Goal: Transaction & Acquisition: Purchase product/service

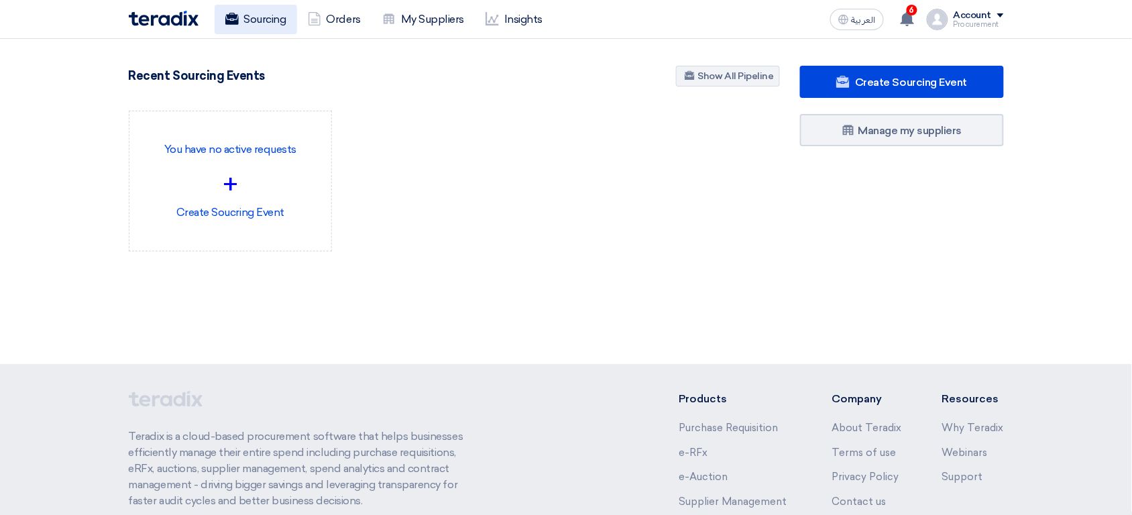
click at [263, 30] on link "Sourcing" at bounding box center [256, 19] width 82 height 29
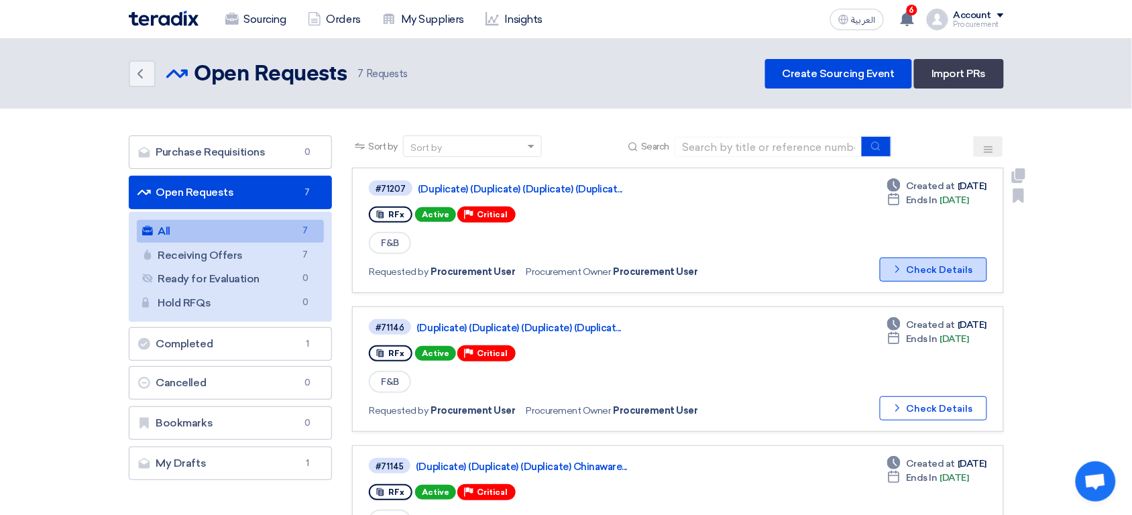
click at [923, 272] on button "Check details Check Details" at bounding box center [933, 269] width 107 height 24
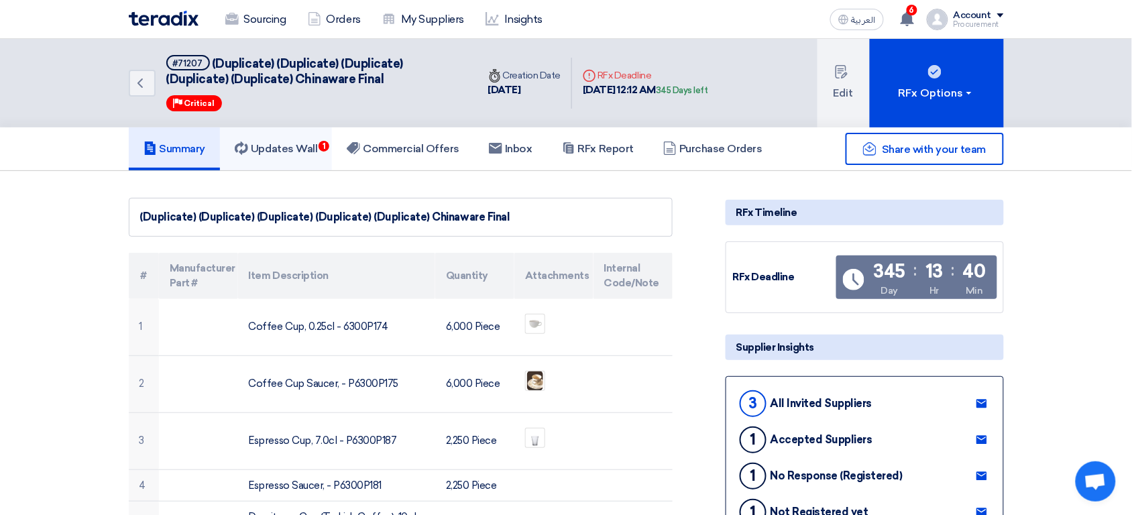
click at [305, 146] on h5 "Updates Wall 1" at bounding box center [276, 148] width 82 height 13
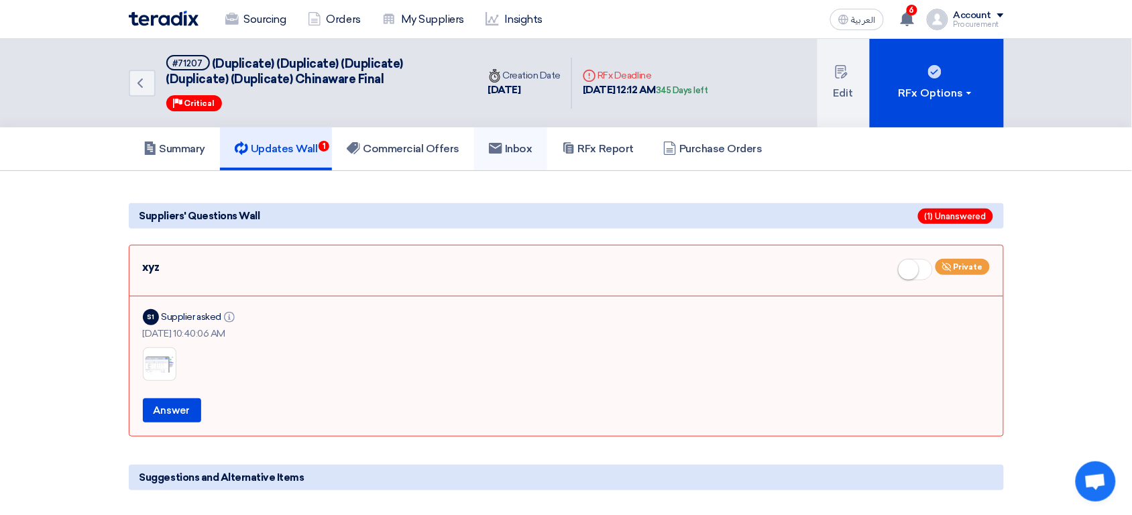
click at [518, 147] on h5 "Inbox" at bounding box center [511, 148] width 44 height 13
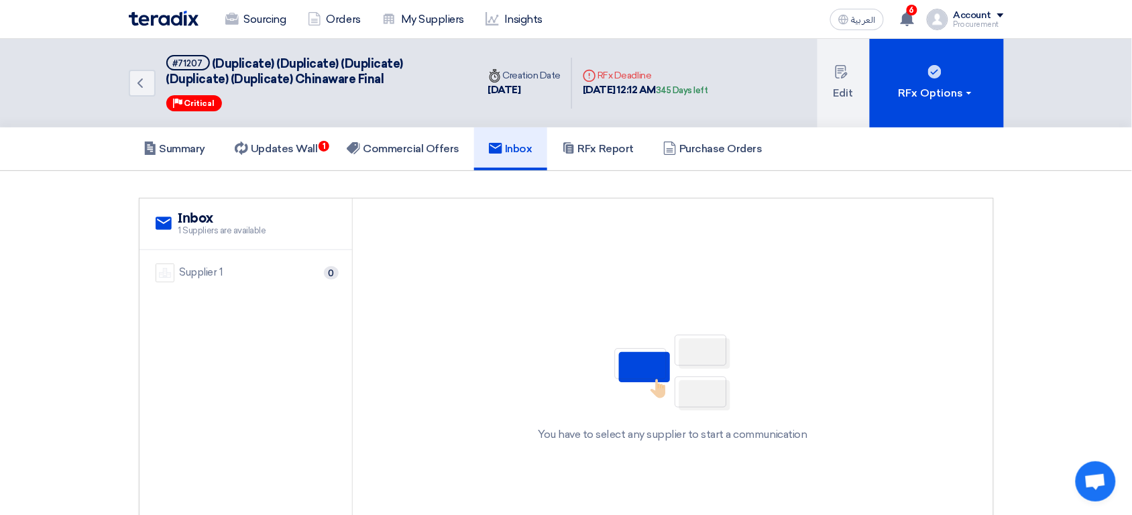
click at [213, 234] on span "1 Suppliers are available" at bounding box center [222, 230] width 88 height 13
drag, startPoint x: 213, startPoint y: 234, endPoint x: 172, endPoint y: 210, distance: 46.9
click at [172, 210] on div "service Inbox 1 Suppliers are available" at bounding box center [245, 224] width 213 height 52
drag, startPoint x: 162, startPoint y: 213, endPoint x: 294, endPoint y: 241, distance: 135.0
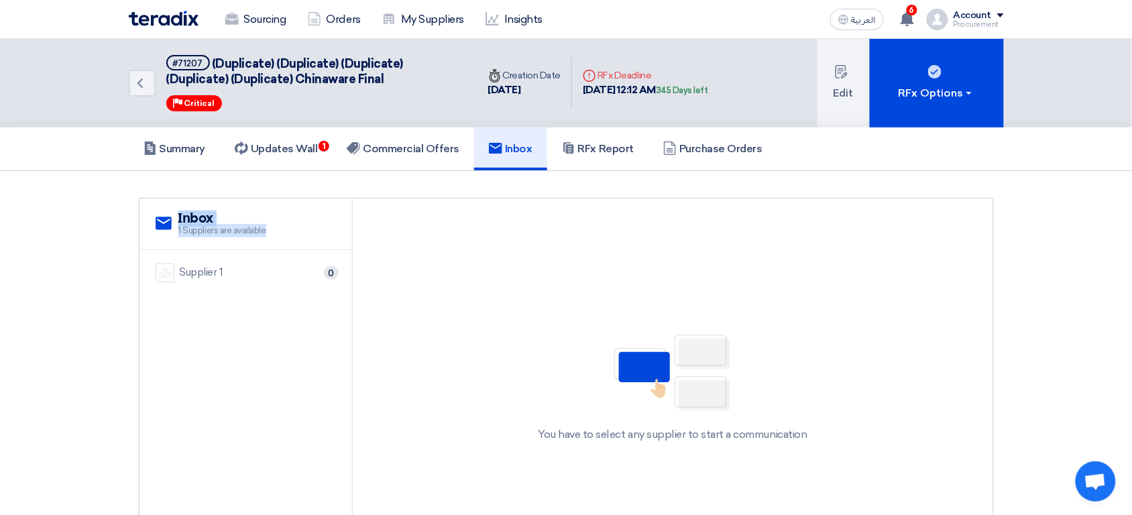
click at [294, 241] on div "service Inbox 1 Suppliers are available" at bounding box center [245, 224] width 213 height 52
click at [298, 351] on ul "Supplier 1 0" at bounding box center [245, 411] width 213 height 322
click at [314, 244] on div "service Inbox 1 Suppliers are available" at bounding box center [245, 224] width 213 height 52
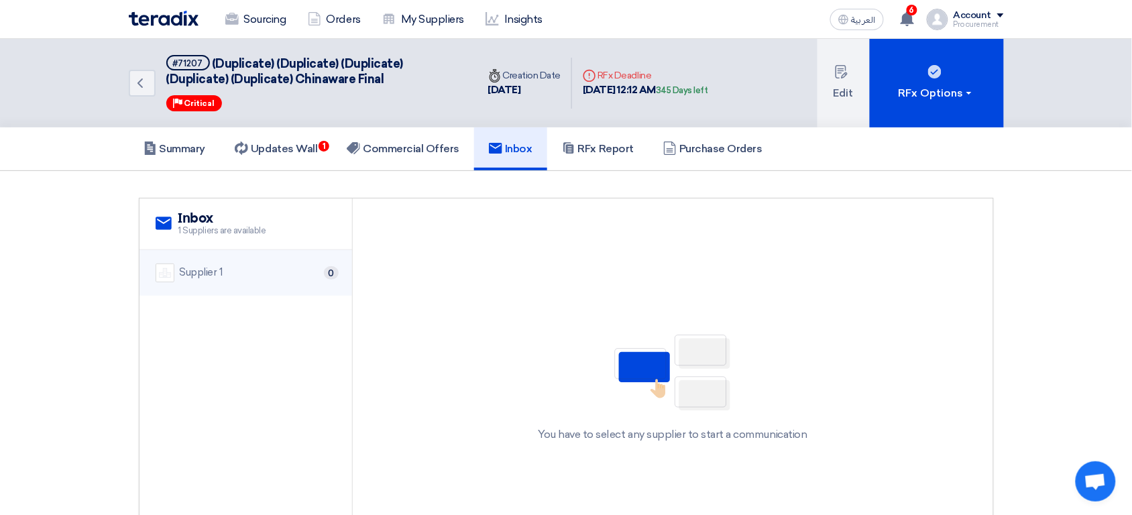
click at [264, 278] on div "Supplier 1 0" at bounding box center [246, 272] width 180 height 19
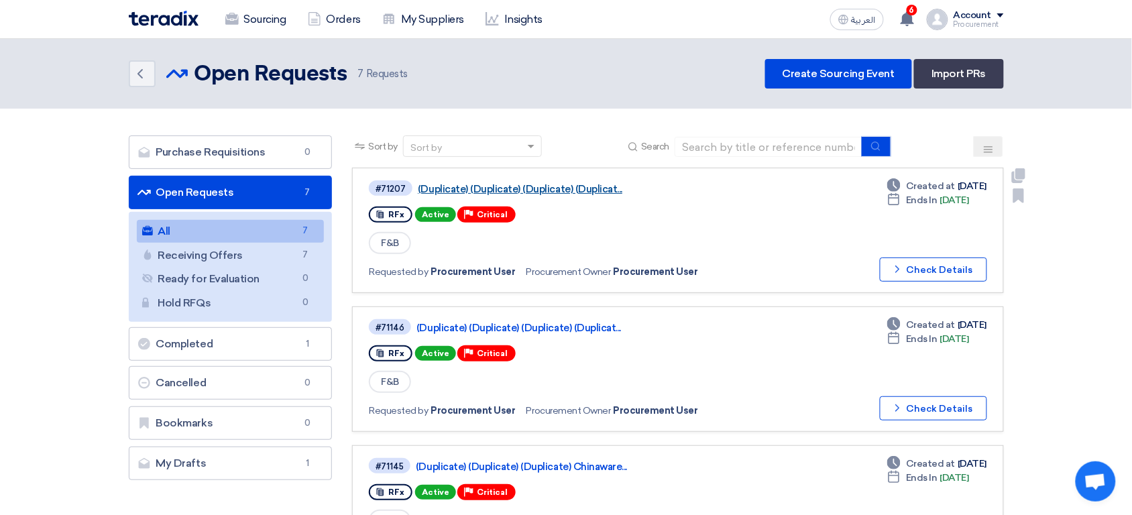
click at [540, 186] on link "(Duplicate) (Duplicate) (Duplicate) (Duplicat..." at bounding box center [585, 189] width 335 height 12
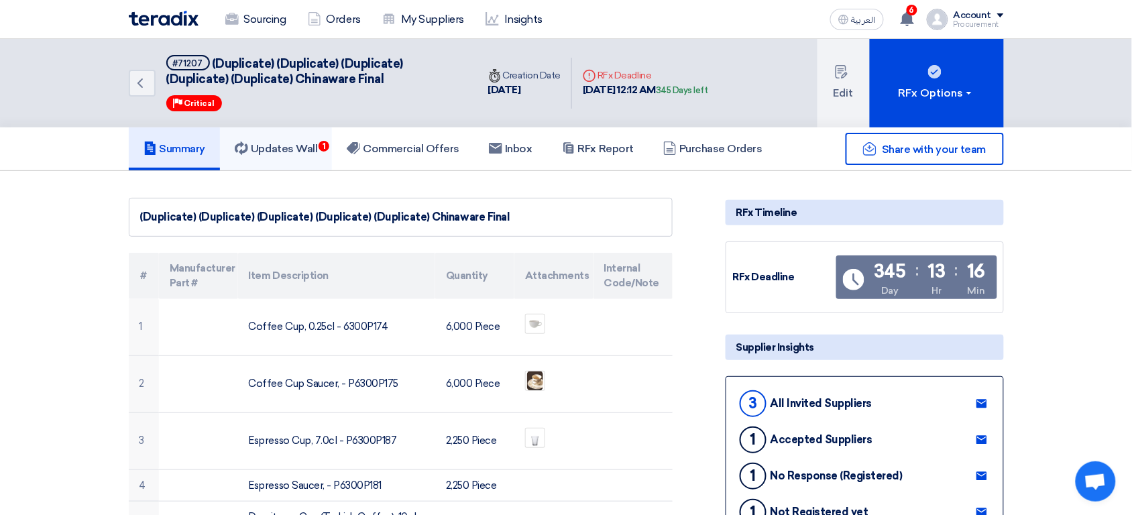
click at [309, 147] on h5 "Updates Wall 1" at bounding box center [276, 148] width 82 height 13
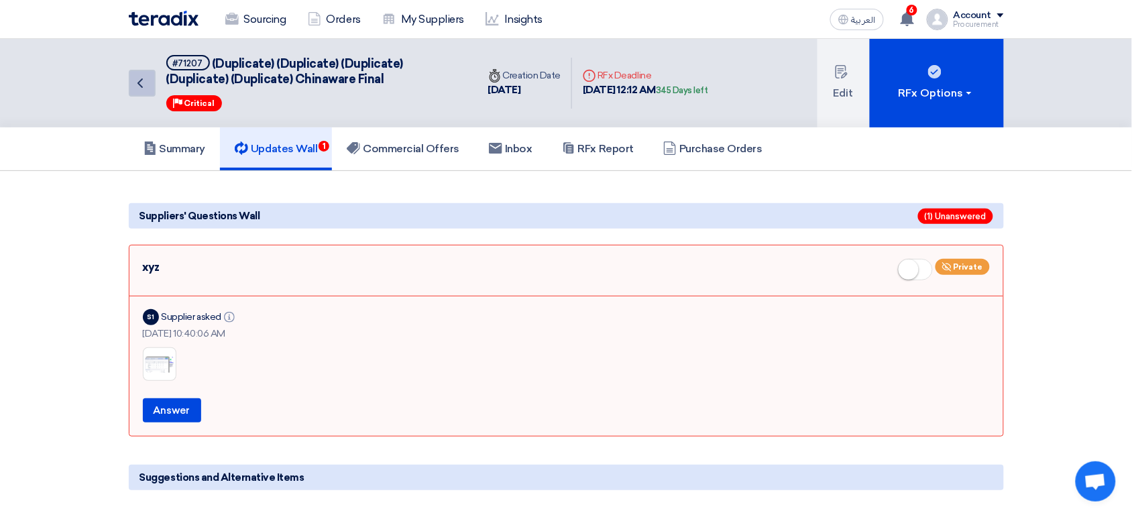
click at [143, 82] on icon "Back" at bounding box center [140, 83] width 16 height 16
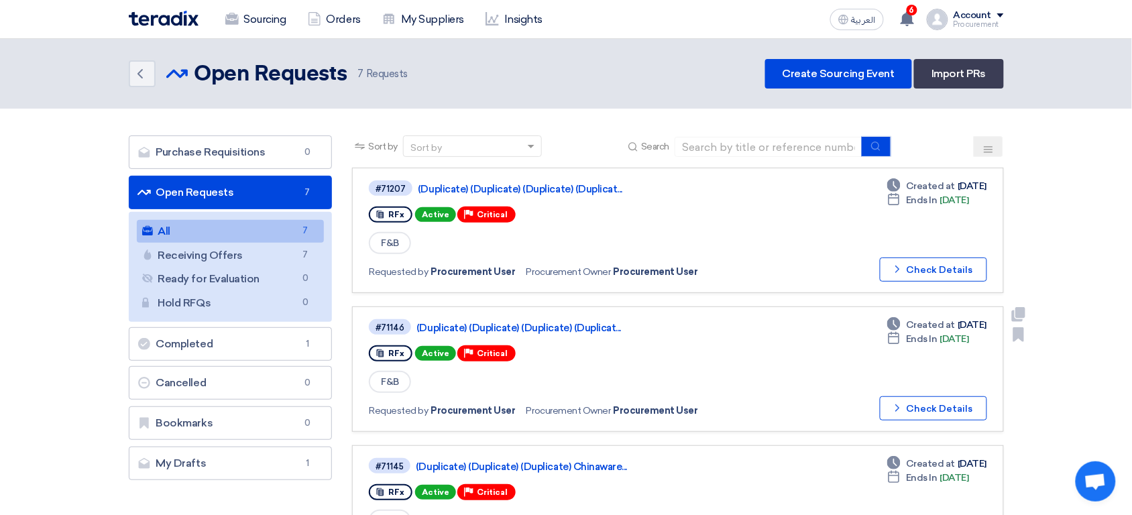
click at [922, 414] on div "Check details Check Details" at bounding box center [930, 408] width 113 height 24
click at [945, 396] on button "Check details Check Details" at bounding box center [933, 408] width 107 height 24
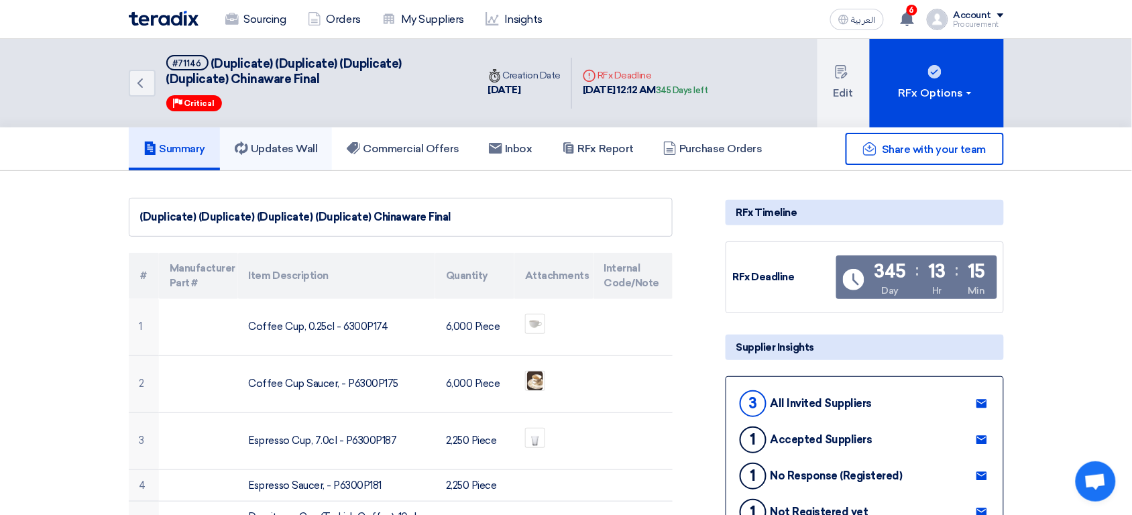
click at [287, 145] on h5 "Updates Wall" at bounding box center [276, 148] width 82 height 13
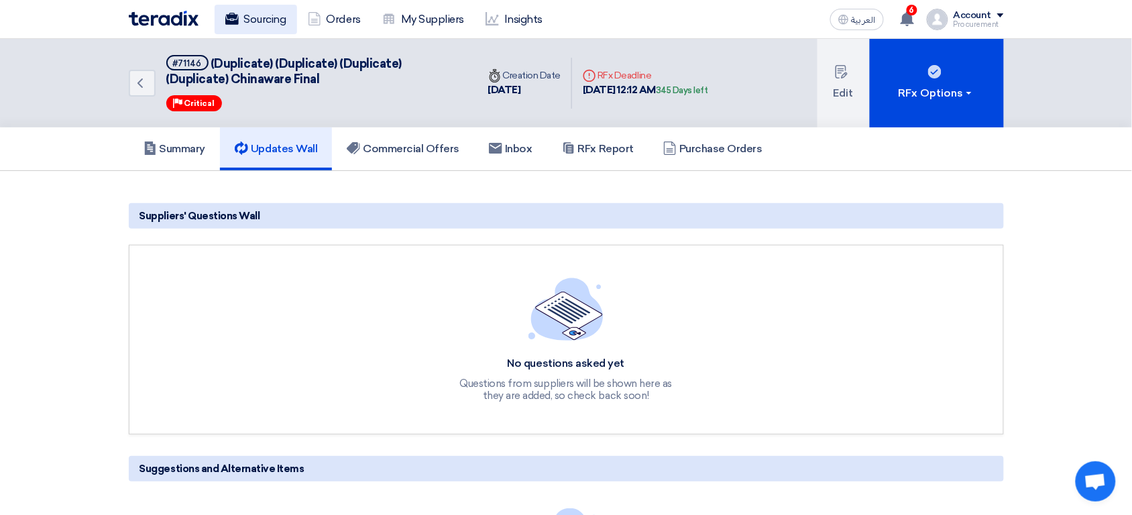
click at [255, 22] on link "Sourcing" at bounding box center [256, 19] width 82 height 29
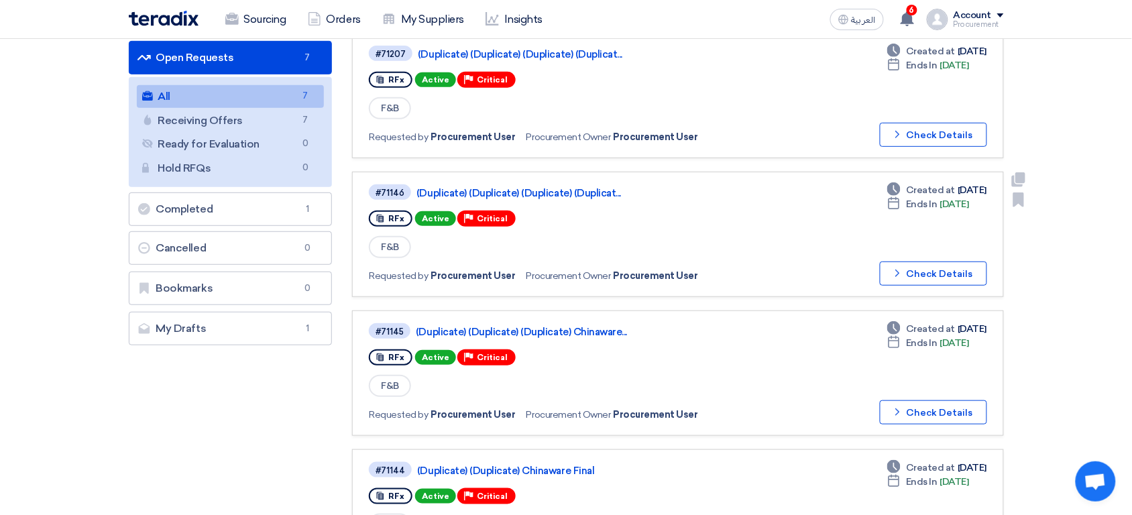
scroll to position [143, 0]
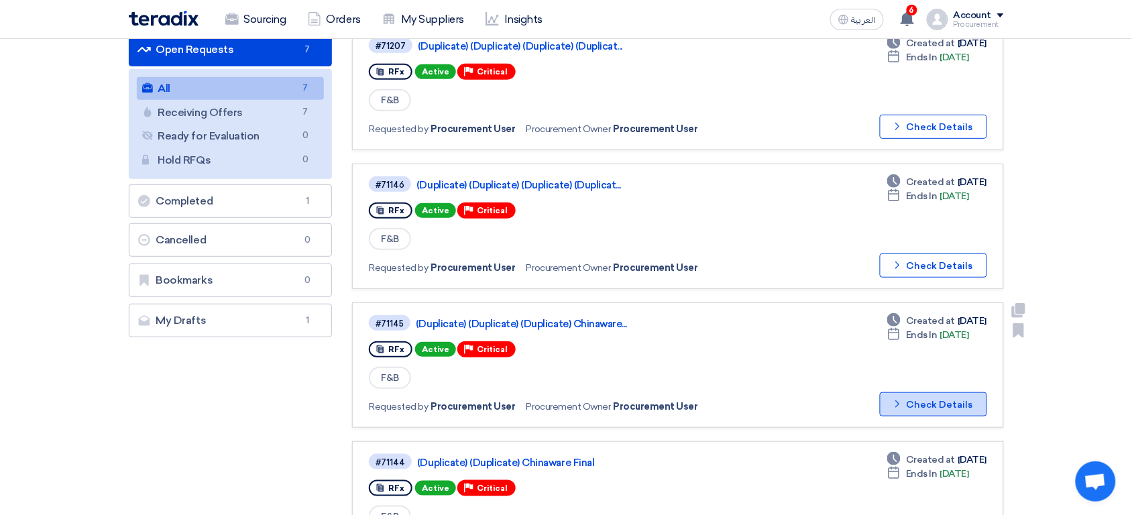
click at [945, 401] on button "Check details Check Details" at bounding box center [933, 404] width 107 height 24
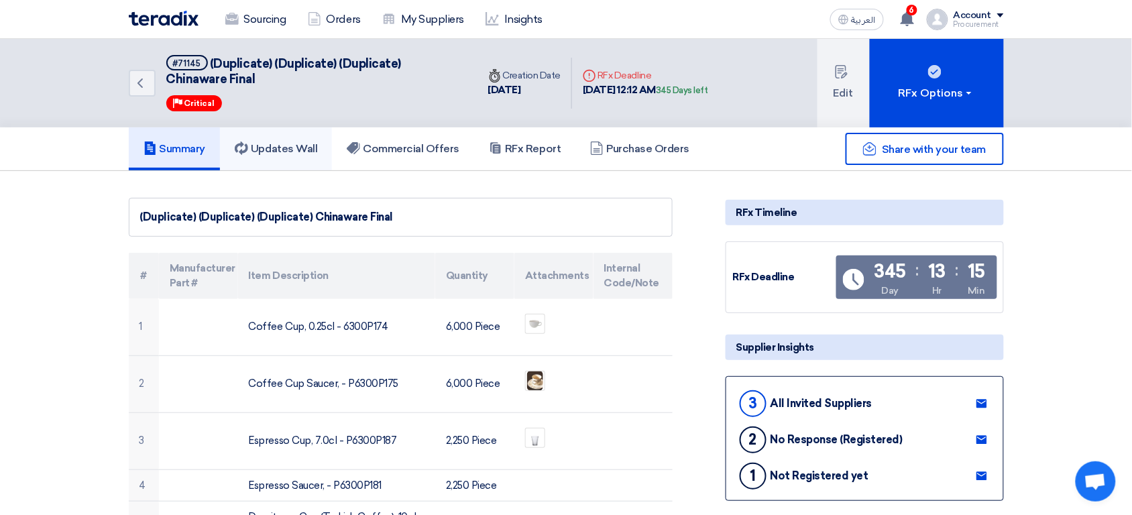
click at [300, 156] on link "Updates Wall" at bounding box center [276, 148] width 112 height 43
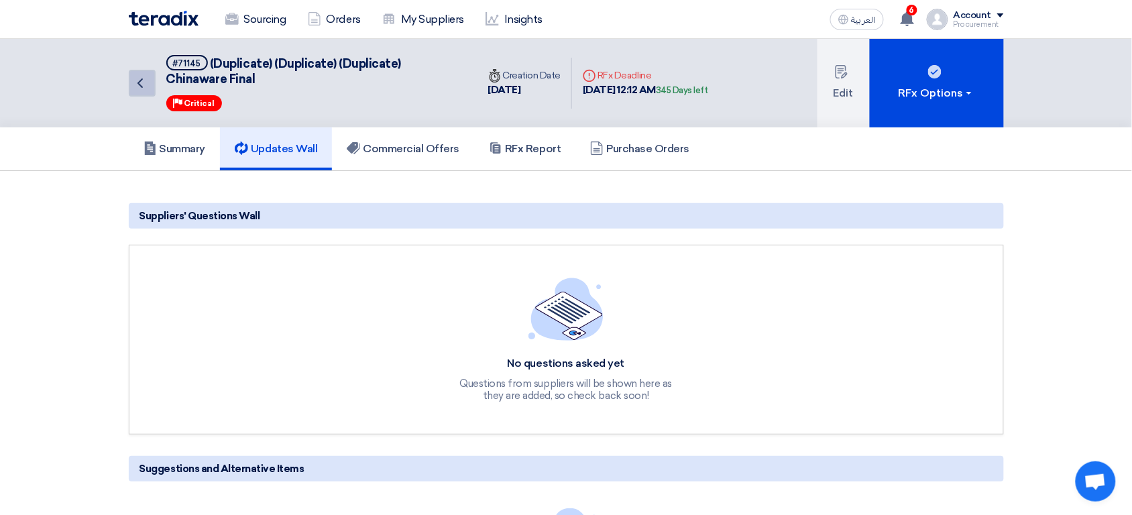
click at [129, 91] on link "Back" at bounding box center [142, 83] width 27 height 27
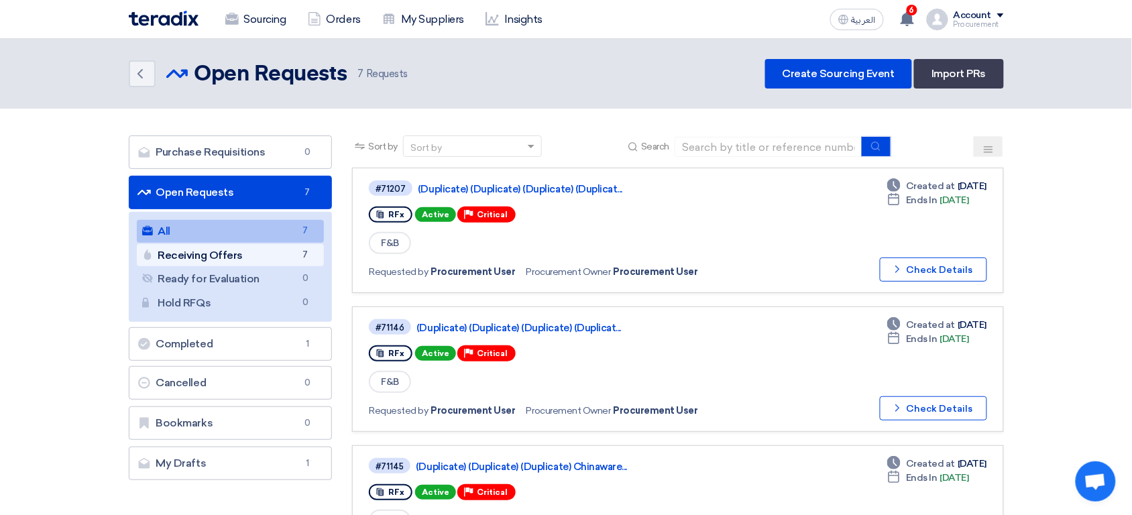
click at [299, 253] on span "7" at bounding box center [305, 255] width 16 height 14
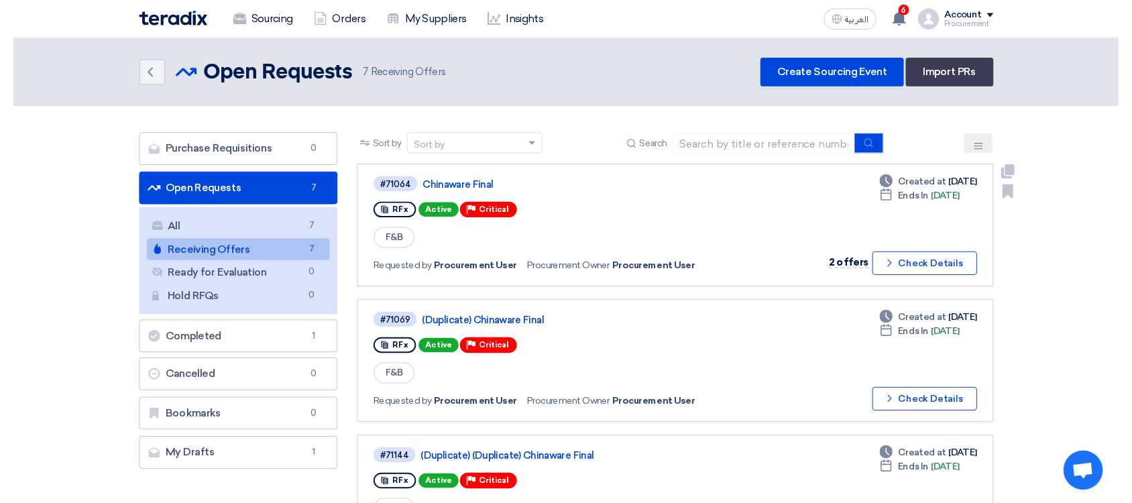
scroll to position [3, 0]
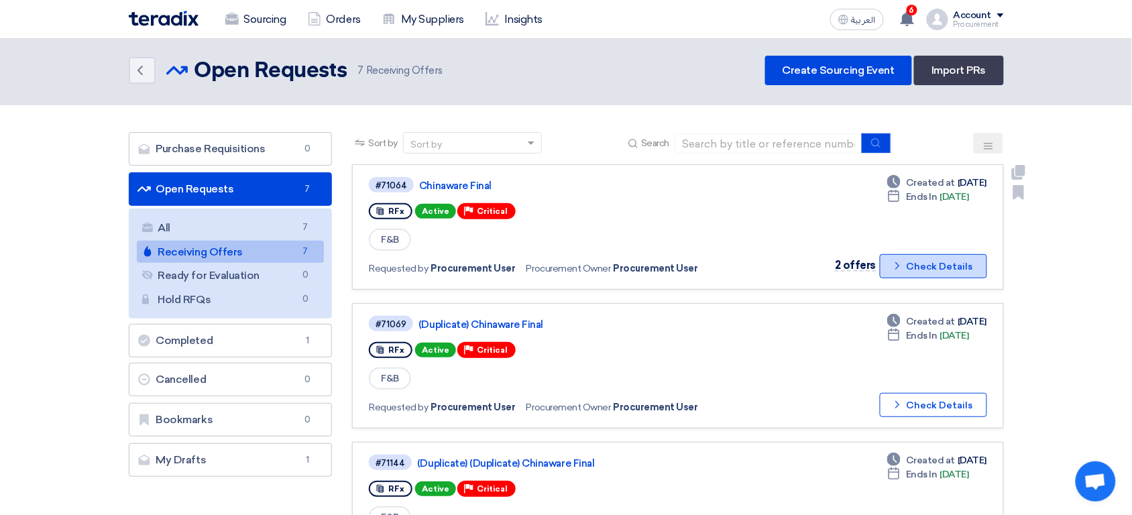
click at [902, 259] on icon "Check details" at bounding box center [897, 265] width 13 height 13
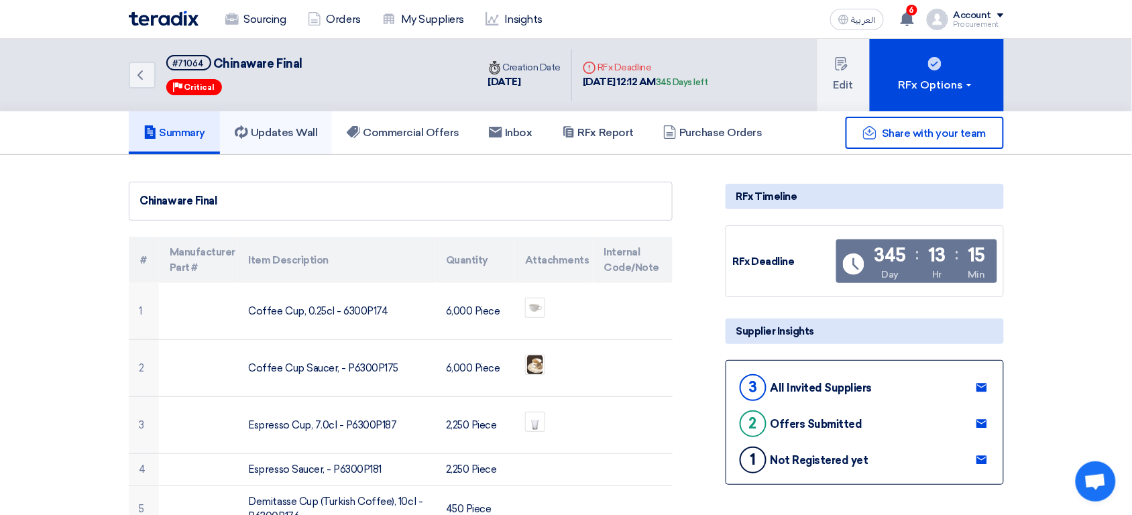
click at [310, 138] on link "Updates Wall" at bounding box center [276, 132] width 112 height 43
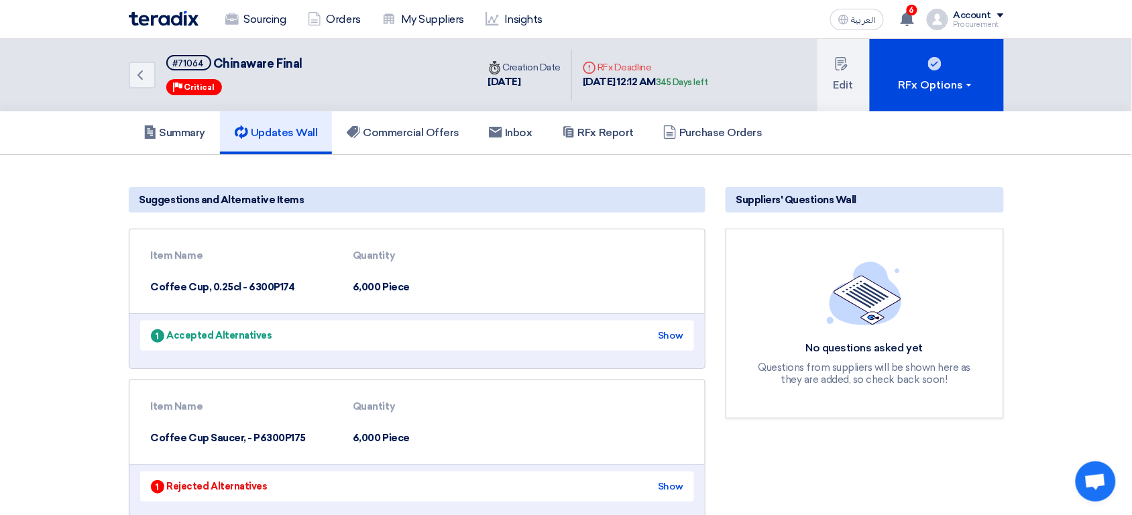
scroll to position [27, 0]
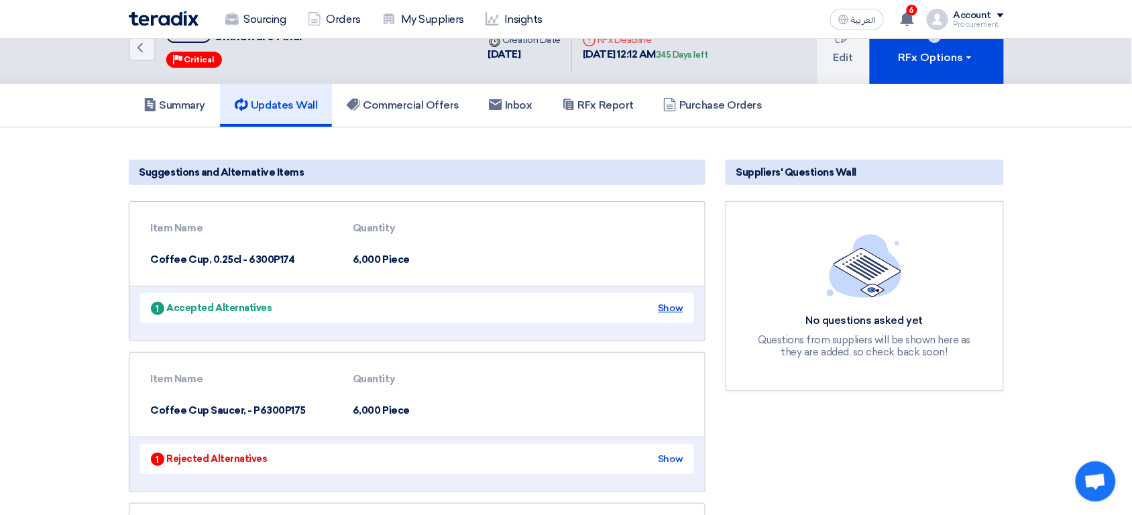
click at [668, 304] on div "Show" at bounding box center [670, 308] width 25 height 14
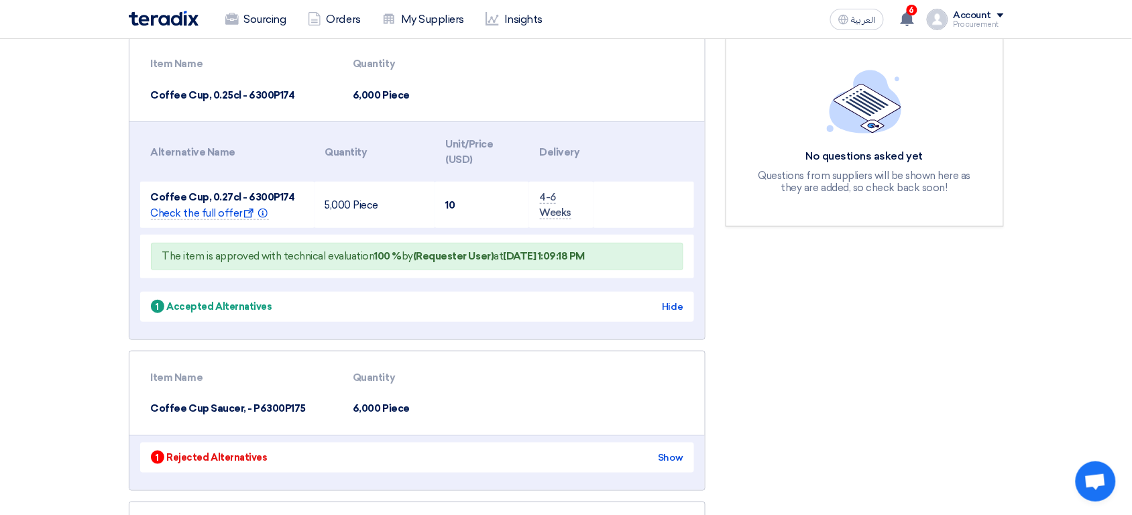
scroll to position [247, 0]
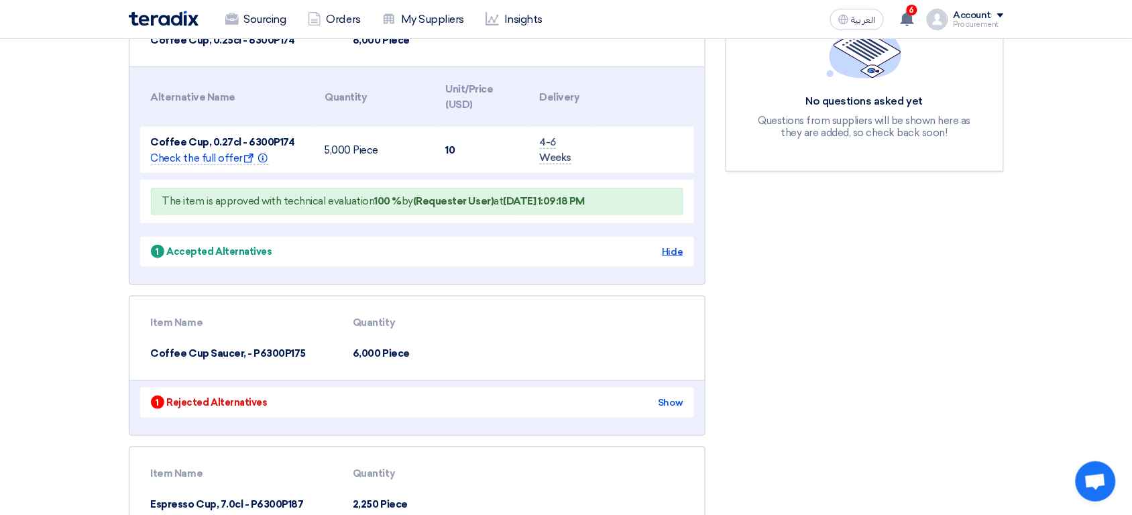
click at [676, 249] on div "Hide" at bounding box center [672, 252] width 21 height 14
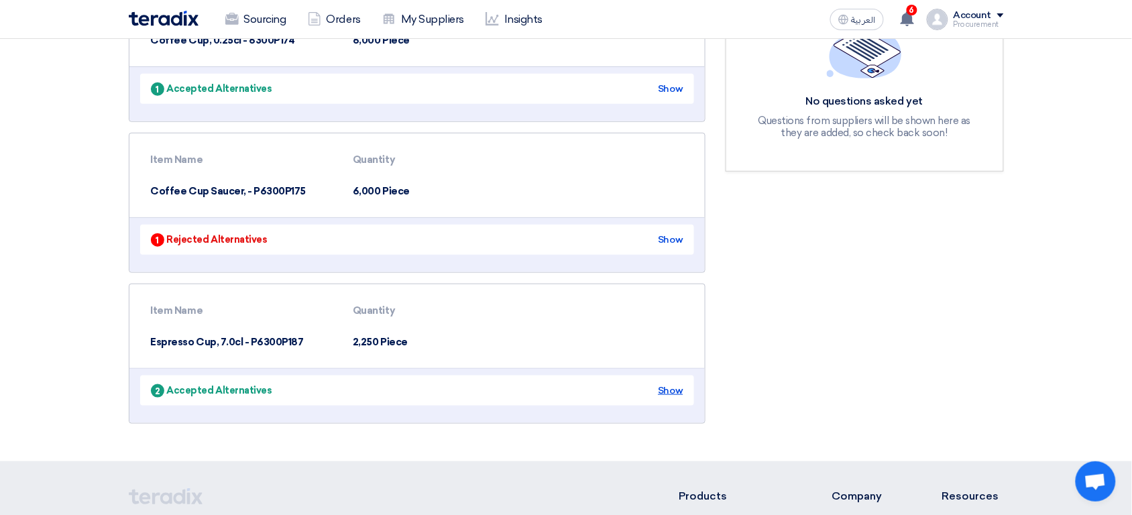
click at [676, 392] on div "Show" at bounding box center [670, 390] width 25 height 14
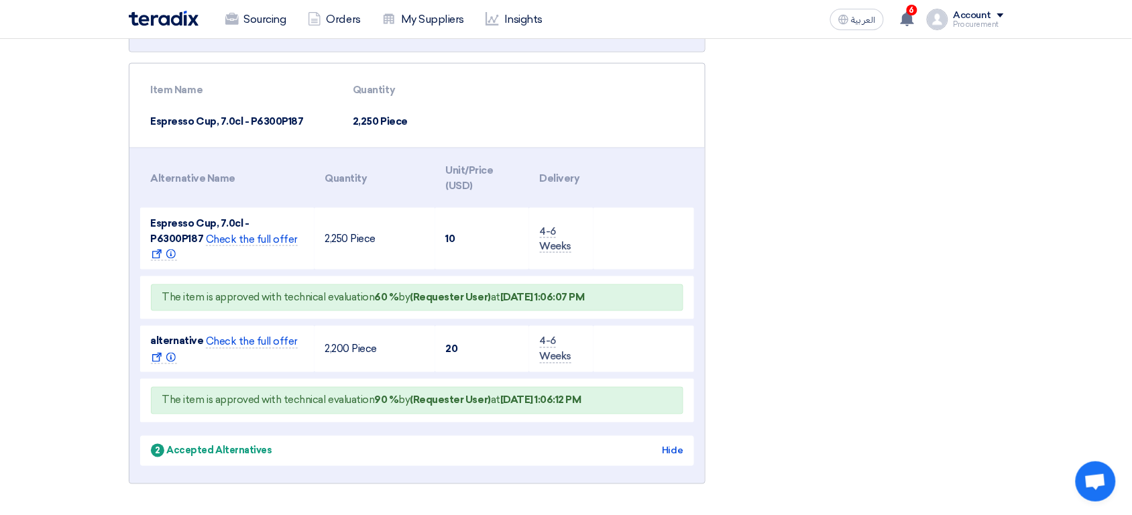
scroll to position [458, 0]
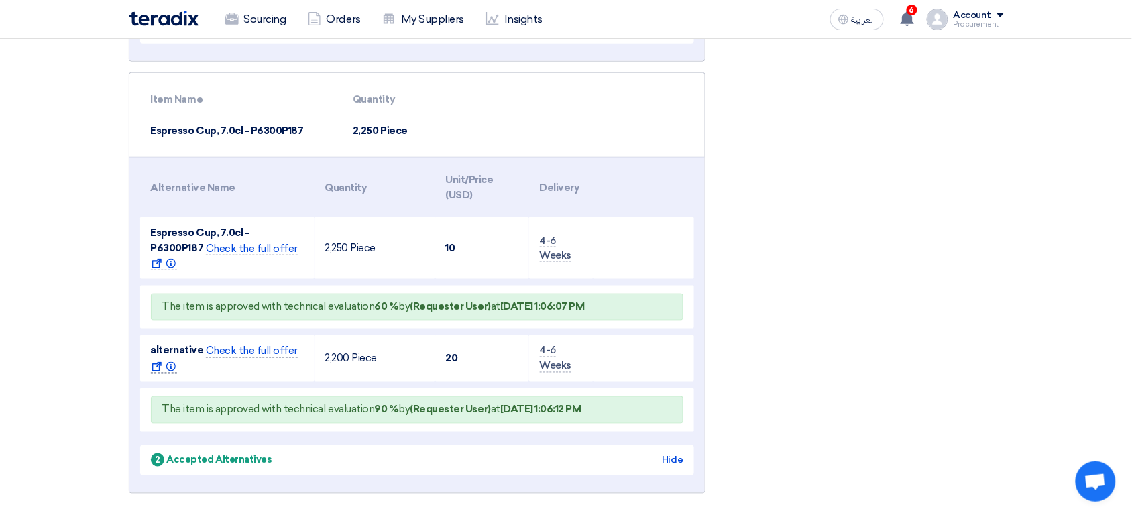
click at [270, 345] on span "Check the full offer Show offer Info" at bounding box center [224, 359] width 147 height 28
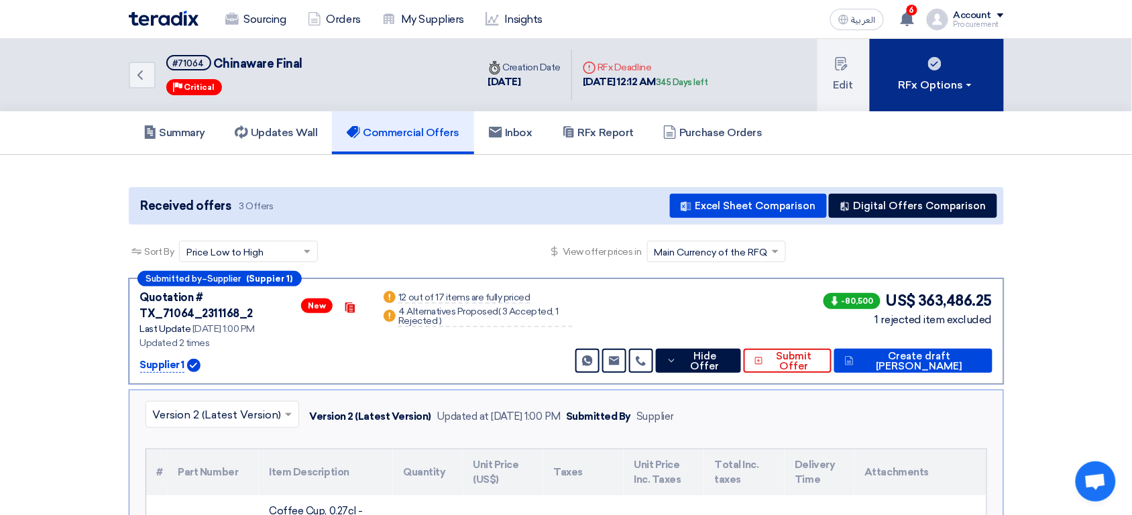
click at [932, 84] on div "RFx Options" at bounding box center [936, 85] width 76 height 16
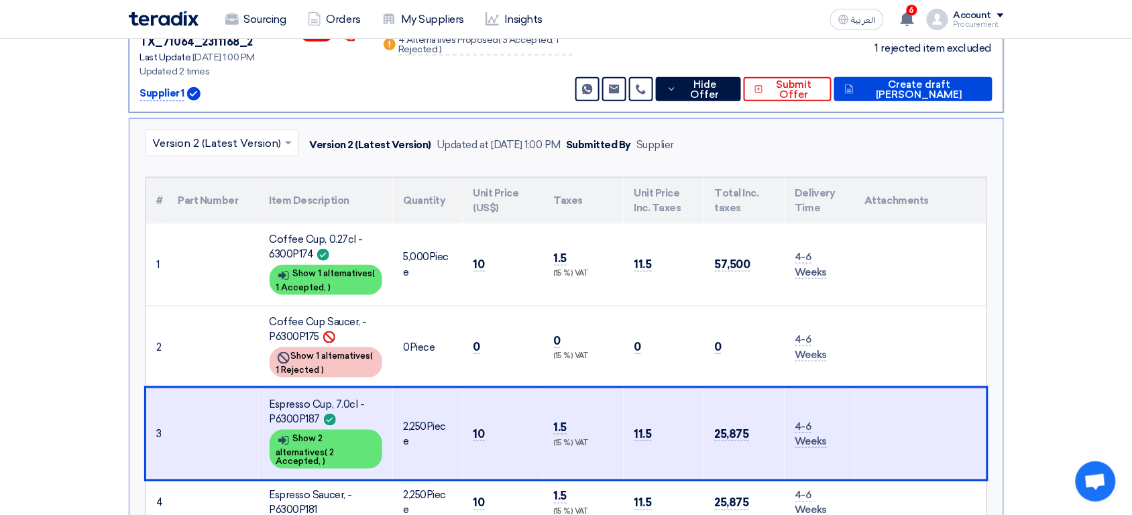
scroll to position [277, 0]
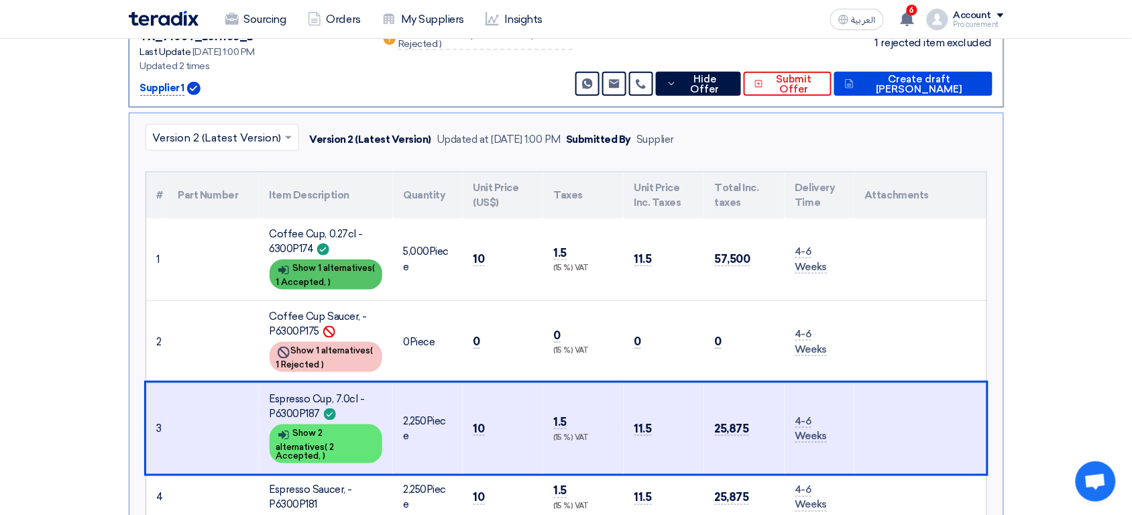
click at [344, 267] on div "Show details Show 1 alternatives ( 1 Accepted, )" at bounding box center [326, 274] width 113 height 30
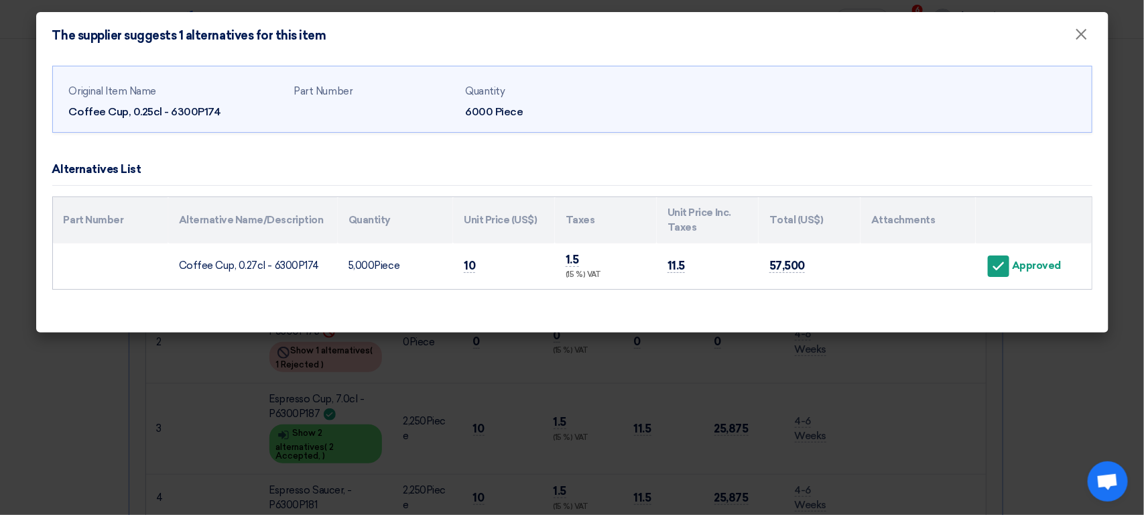
click at [1007, 265] on div "Accept" at bounding box center [998, 265] width 21 height 21
click at [473, 418] on modal-container "The supplier suggests 1 alternatives for this item × Original Item Name Coffee …" at bounding box center [572, 257] width 1144 height 515
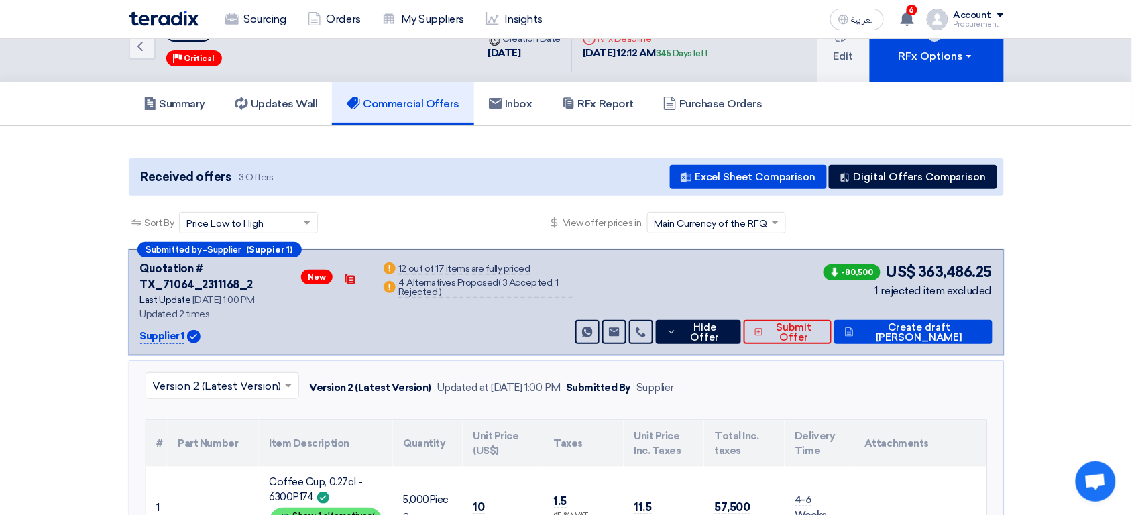
scroll to position [0, 0]
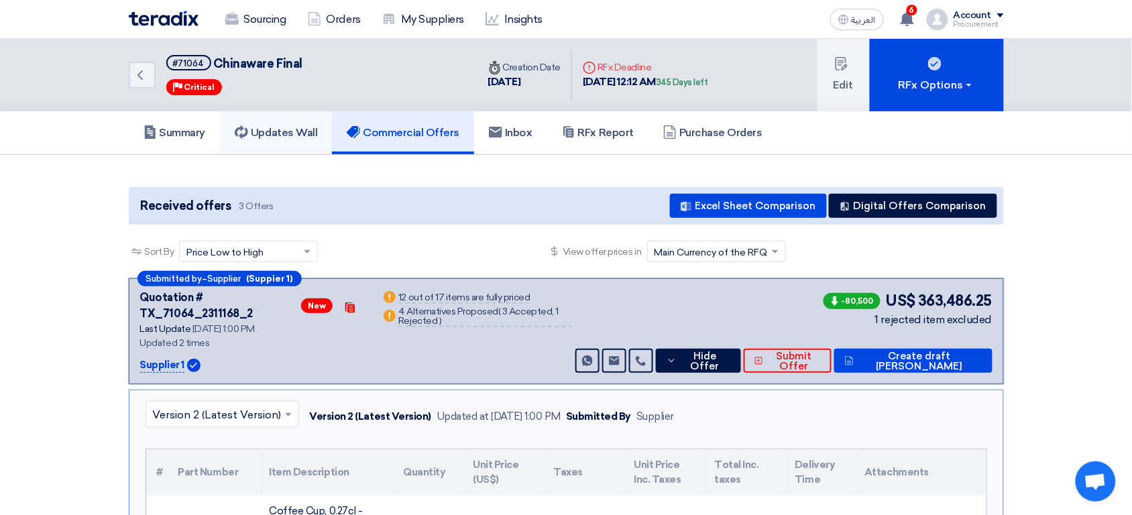
click at [277, 136] on h5 "Updates Wall" at bounding box center [276, 132] width 82 height 13
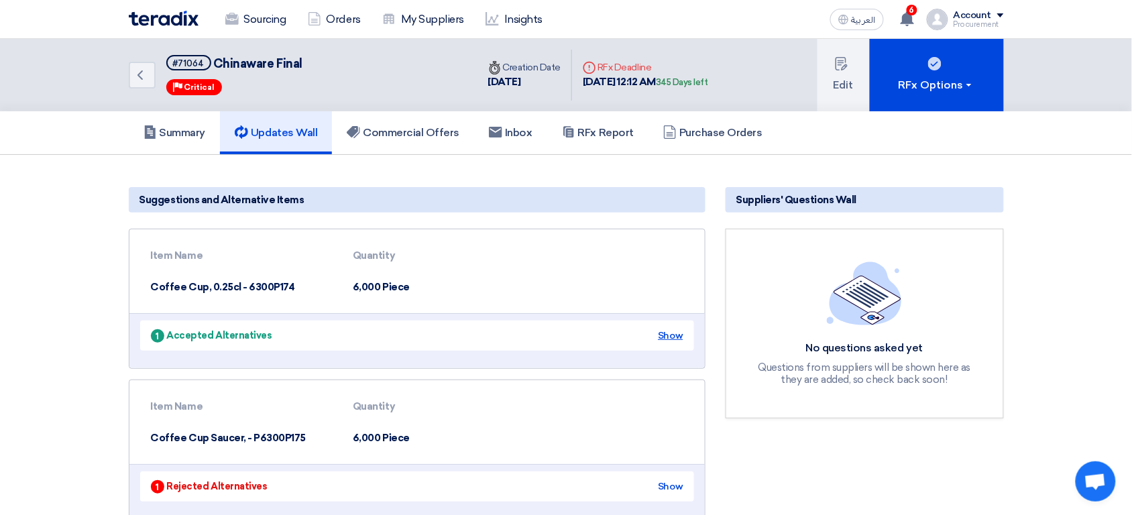
click at [678, 332] on div "Show" at bounding box center [670, 335] width 25 height 14
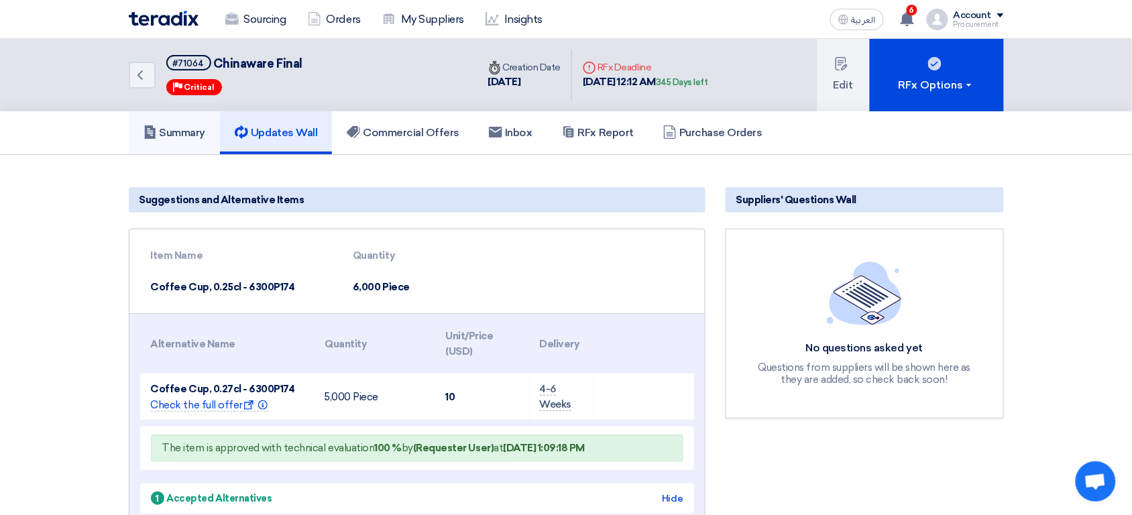
click at [196, 123] on link "Summary" at bounding box center [175, 132] width 92 height 43
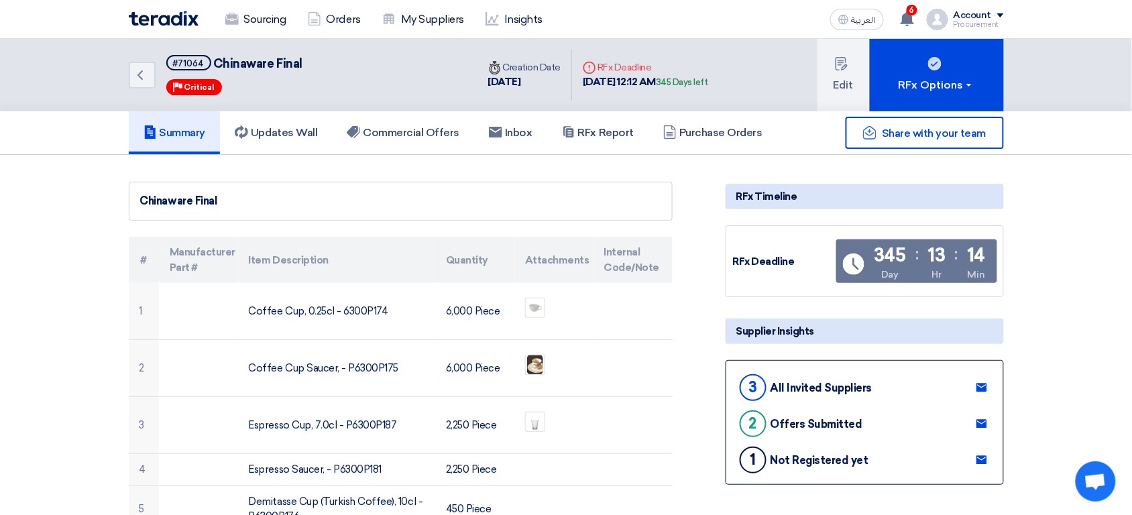
click at [91, 115] on div "Summary Updates Wall Commercial Offers Inbox RFx Report Purchase Orders" at bounding box center [566, 133] width 1132 height 44
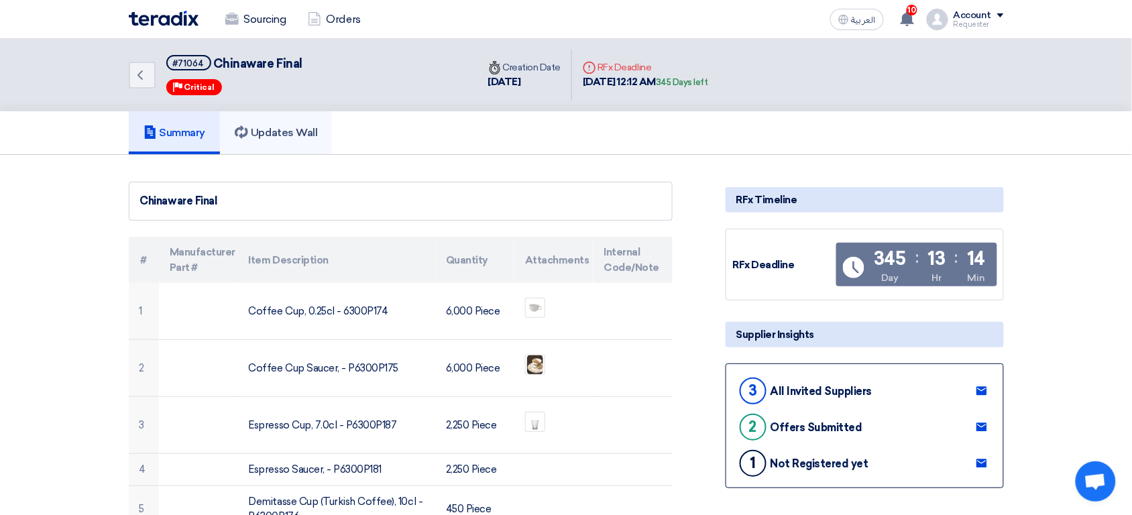
click at [265, 140] on link "Updates Wall" at bounding box center [276, 132] width 112 height 43
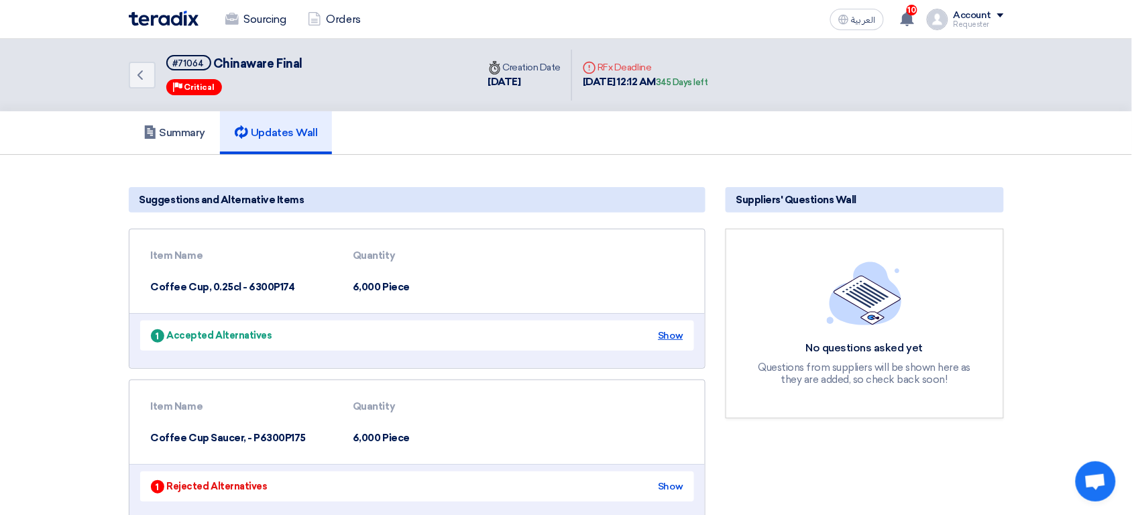
click at [669, 332] on div "1 Accepted Alternatives Show" at bounding box center [417, 335] width 554 height 30
click at [669, 332] on div "Show" at bounding box center [670, 335] width 25 height 14
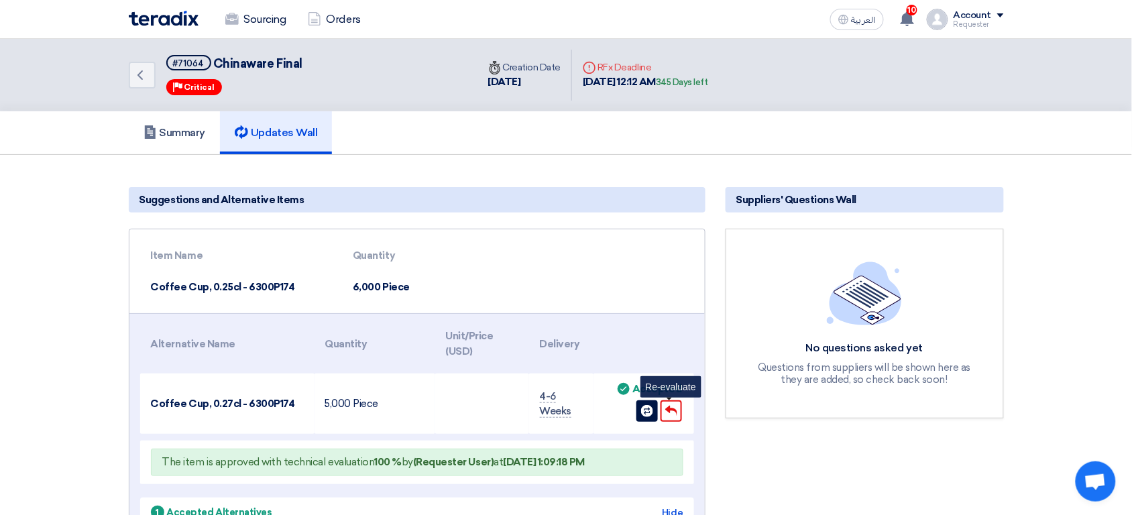
click at [674, 413] on icon "Undo" at bounding box center [671, 411] width 12 height 12
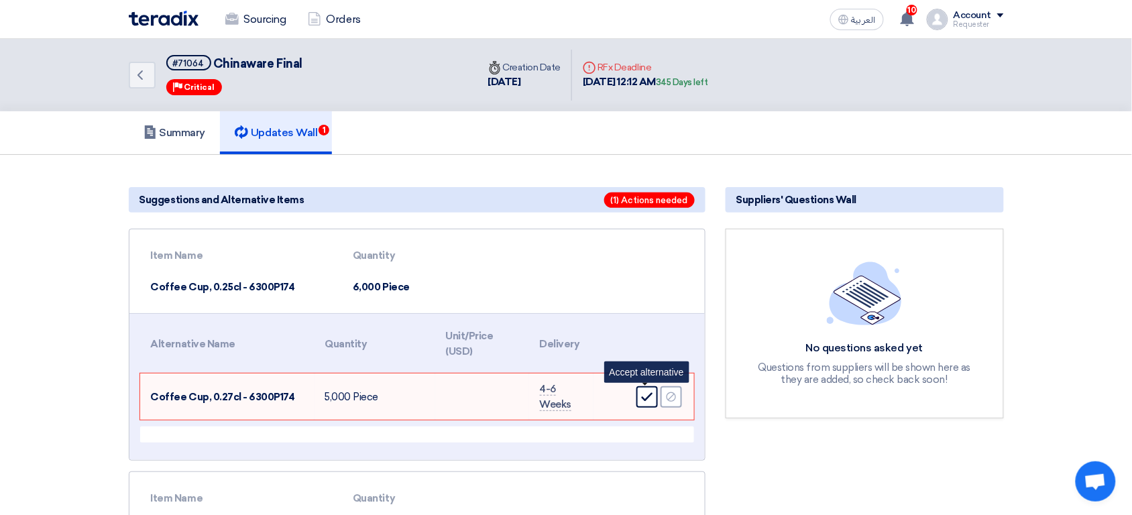
click at [648, 403] on div "Accept" at bounding box center [646, 396] width 21 height 21
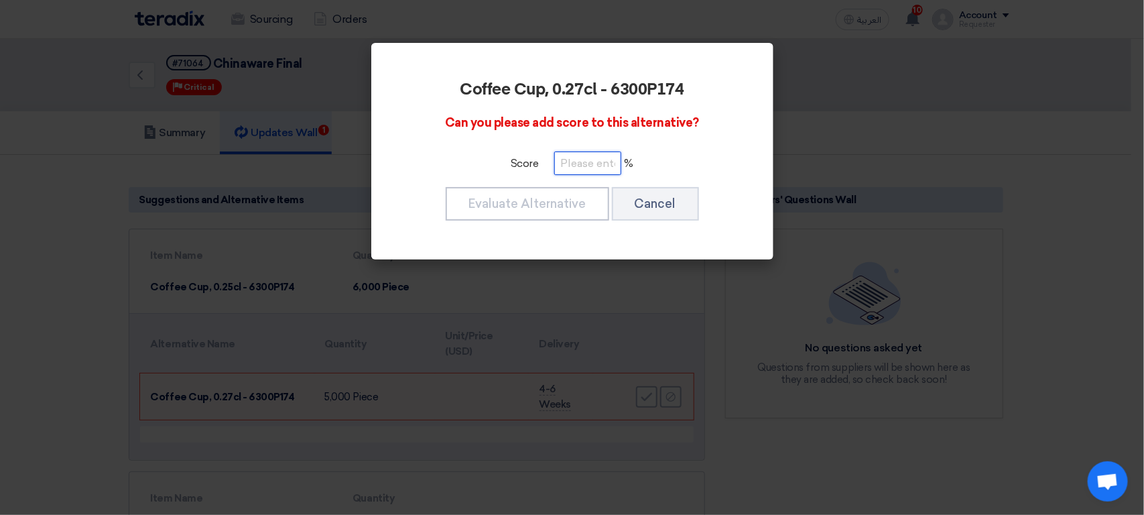
click at [586, 166] on input "number" at bounding box center [587, 163] width 67 height 23
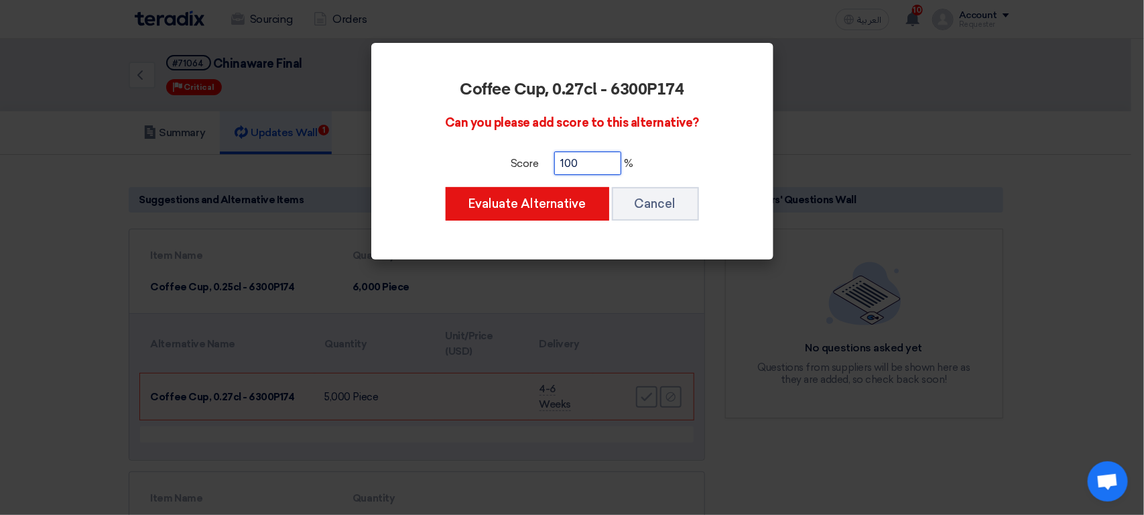
type input "100"
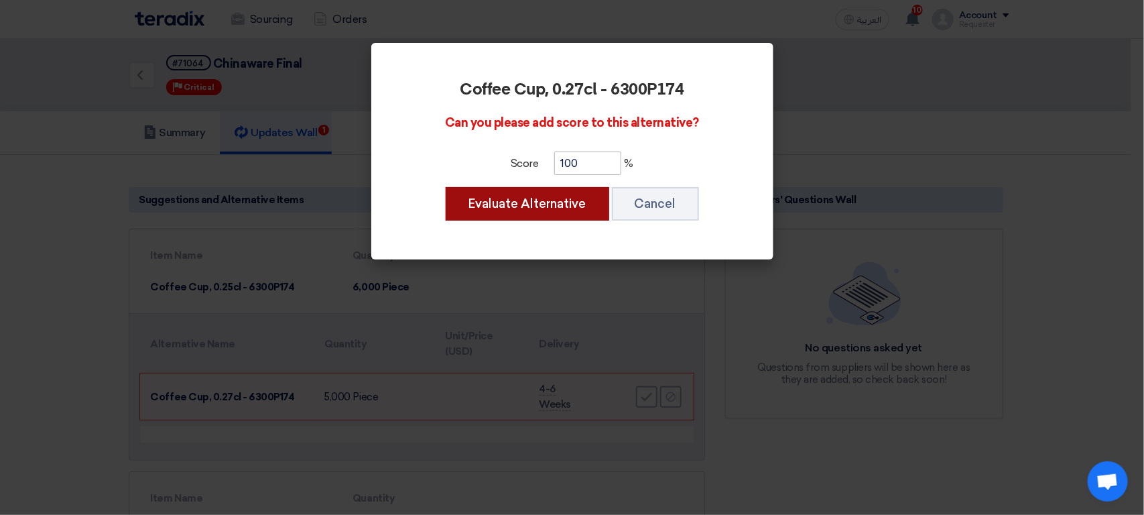
click at [446, 187] on button "Evaluate Alternative" at bounding box center [528, 204] width 164 height 34
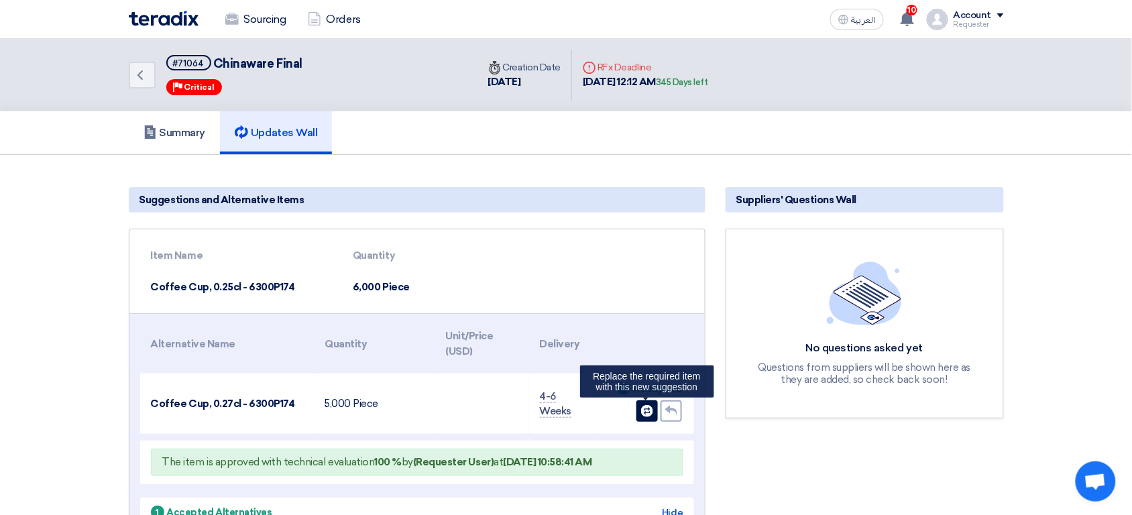
click at [642, 418] on div "Change item" at bounding box center [646, 410] width 21 height 21
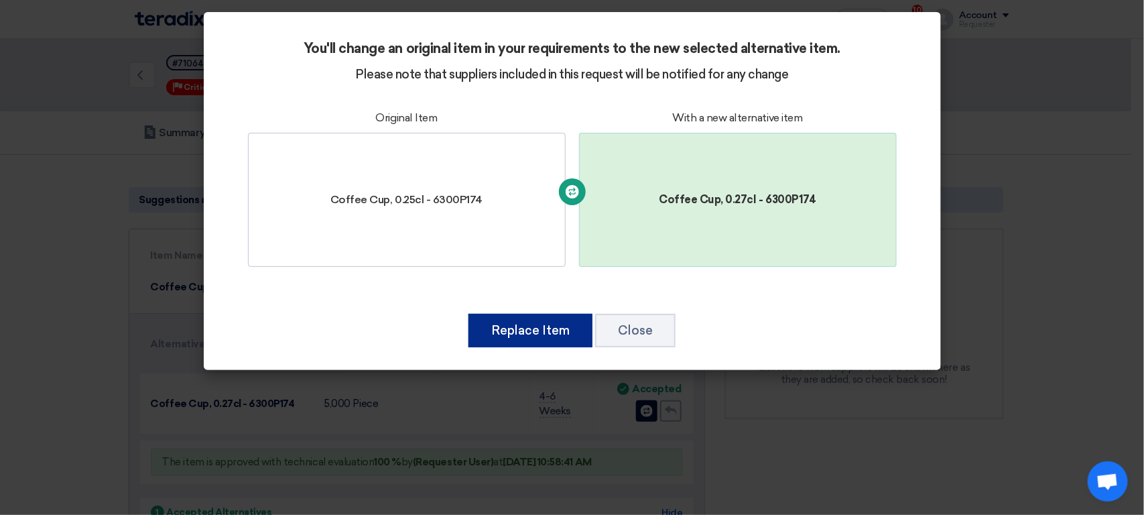
click at [542, 320] on button "Replace Item" at bounding box center [531, 331] width 124 height 34
click at [534, 328] on button "Replace Item" at bounding box center [531, 331] width 124 height 34
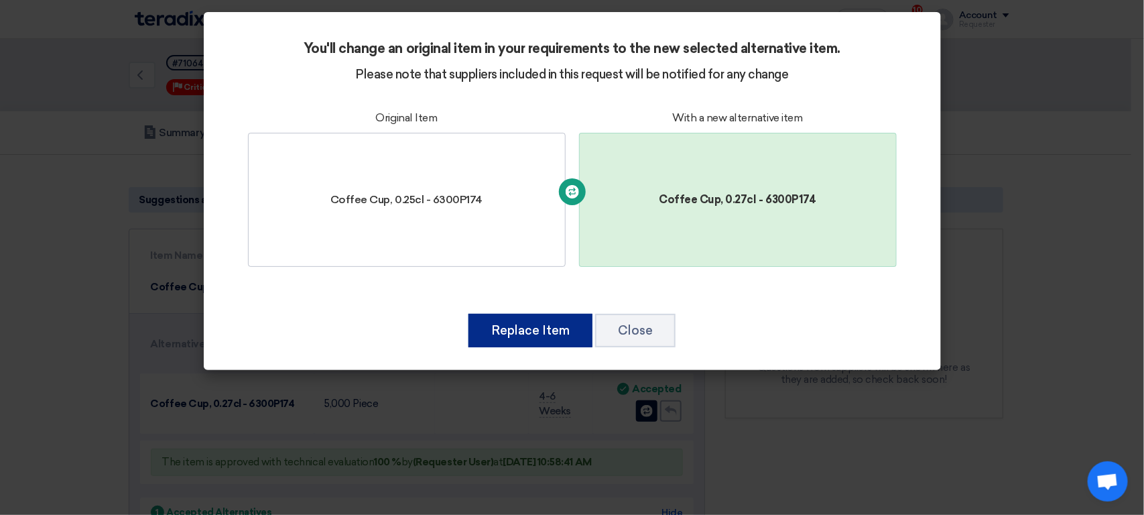
click at [534, 328] on button "Replace Item" at bounding box center [531, 331] width 124 height 34
click at [543, 345] on button "Replace Item" at bounding box center [531, 331] width 124 height 34
click at [531, 338] on button "Replace Item" at bounding box center [531, 331] width 124 height 34
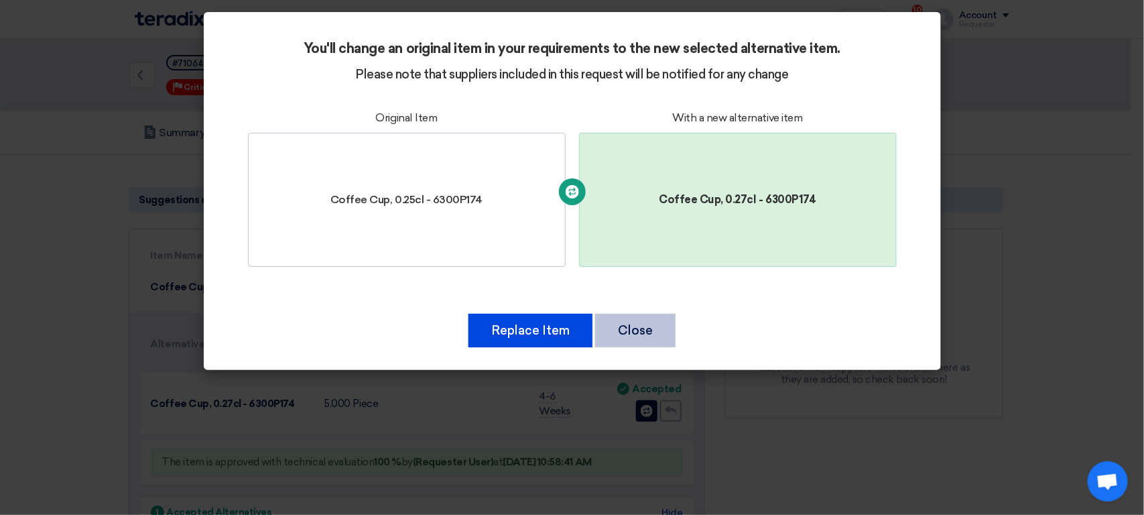
click at [634, 337] on button "Close" at bounding box center [635, 331] width 80 height 34
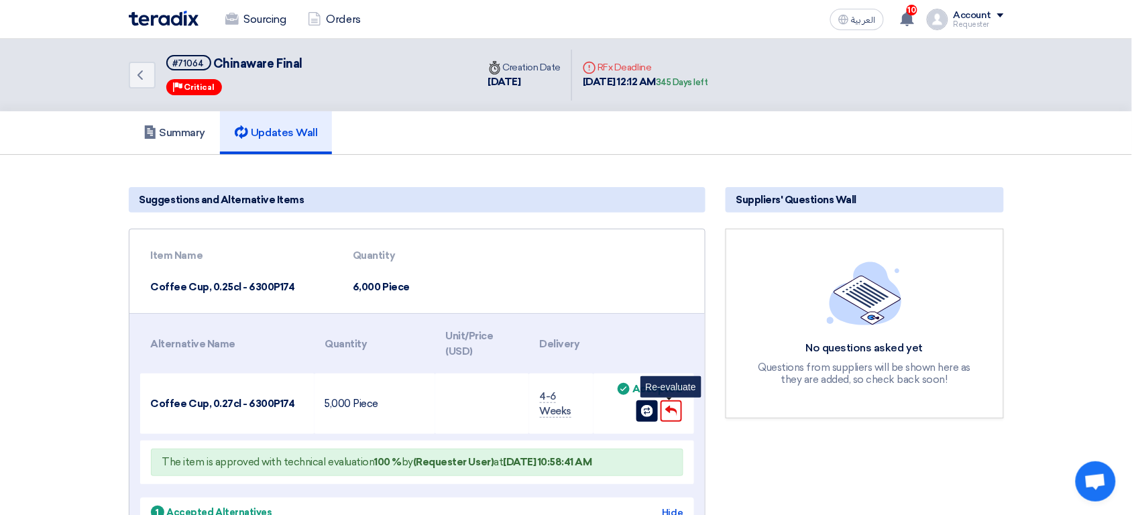
click at [678, 408] on div "Undo" at bounding box center [670, 410] width 21 height 21
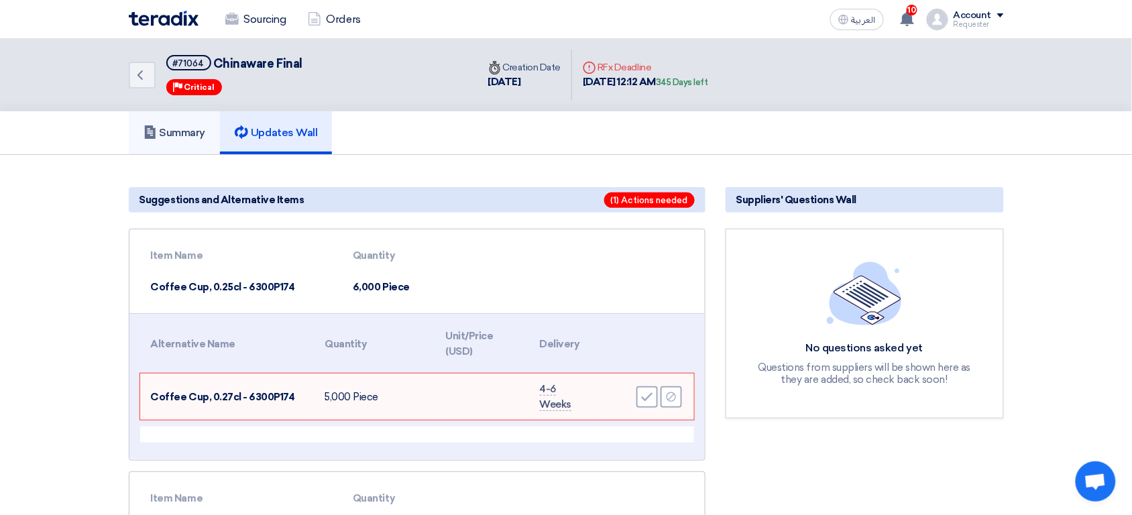
click at [202, 135] on h5 "Summary" at bounding box center [174, 132] width 62 height 13
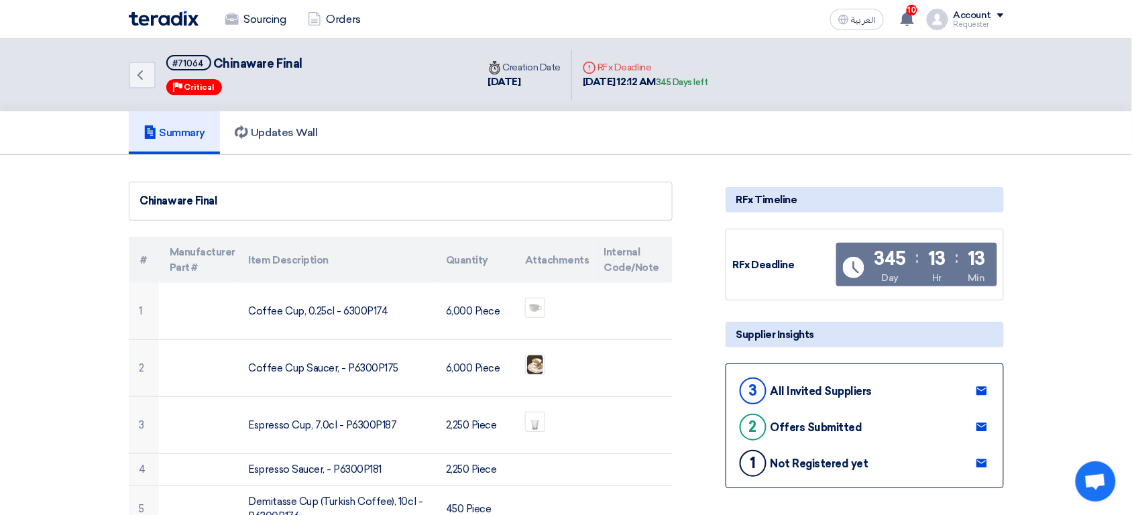
click at [257, 45] on div "Back #71064 Chinaware Final Priority Critical" at bounding box center [303, 75] width 349 height 72
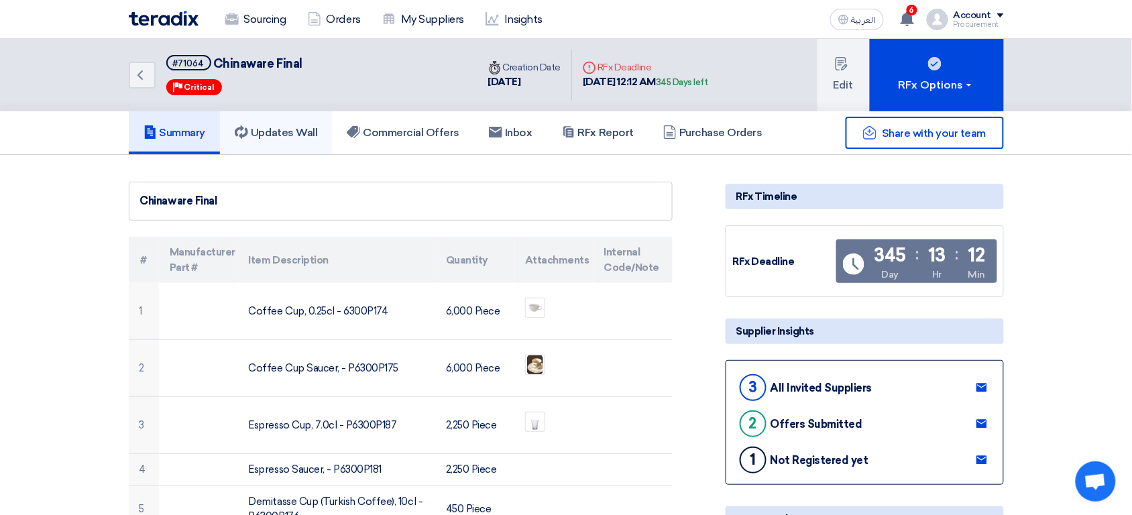
click at [289, 130] on h5 "Updates Wall" at bounding box center [276, 132] width 82 height 13
